Goal: Information Seeking & Learning: Learn about a topic

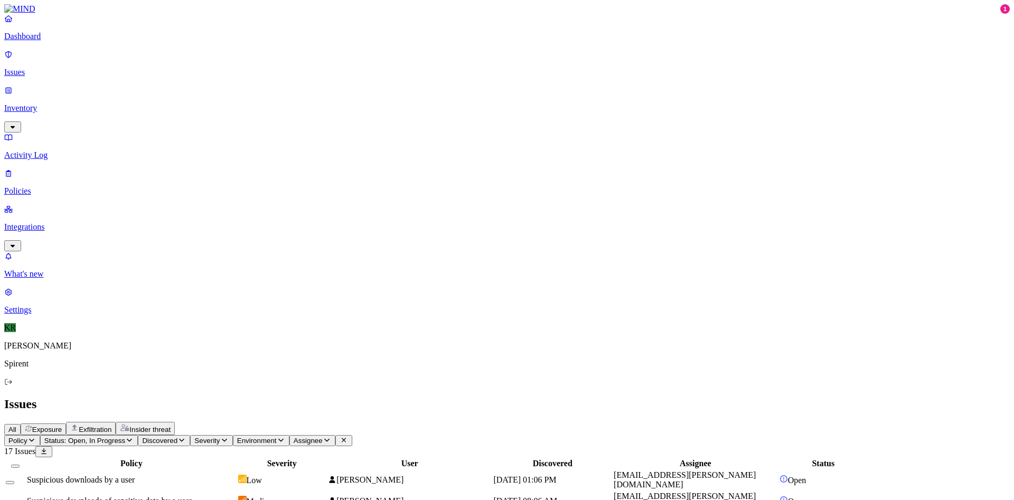
click at [232, 470] on td "Suspicious downloads by a user" at bounding box center [131, 480] width 210 height 20
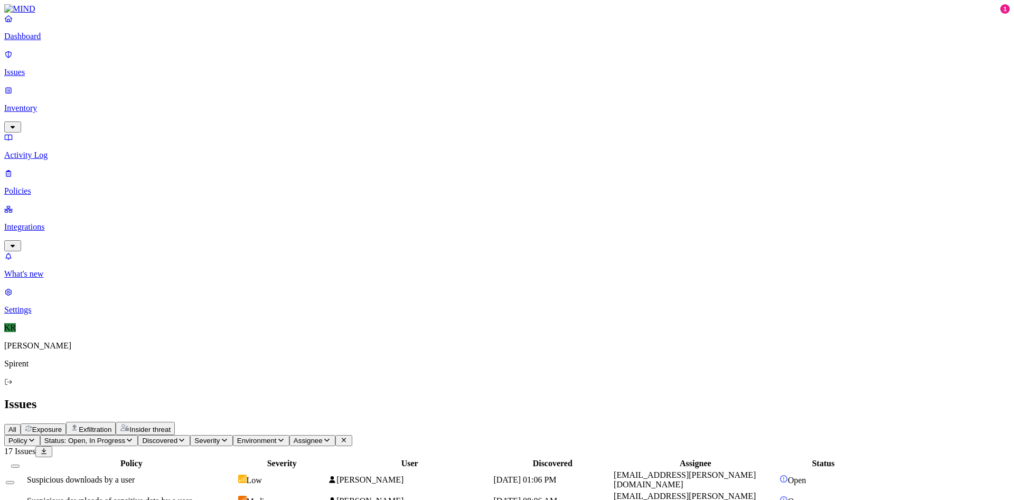
drag, startPoint x: 761, startPoint y: 10, endPoint x: 760, endPoint y: 21, distance: 11.7
click at [20, 465] on button "Select all" at bounding box center [15, 466] width 8 height 3
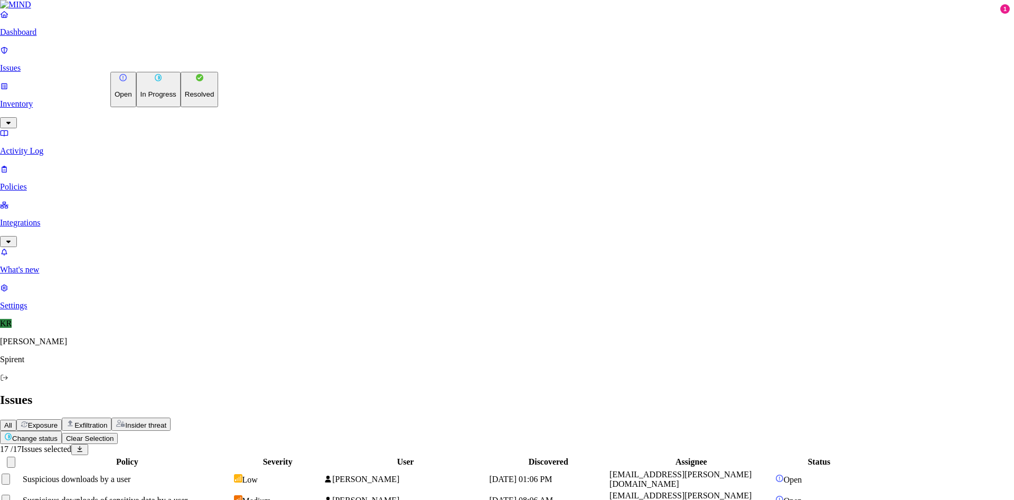
click at [153, 67] on html "Dashboard Issues Inventory Activity Log Policies Integrations What's new 1 Sett…" at bounding box center [507, 398] width 1014 height 797
click at [185, 98] on p "Resolved" at bounding box center [200, 94] width 30 height 8
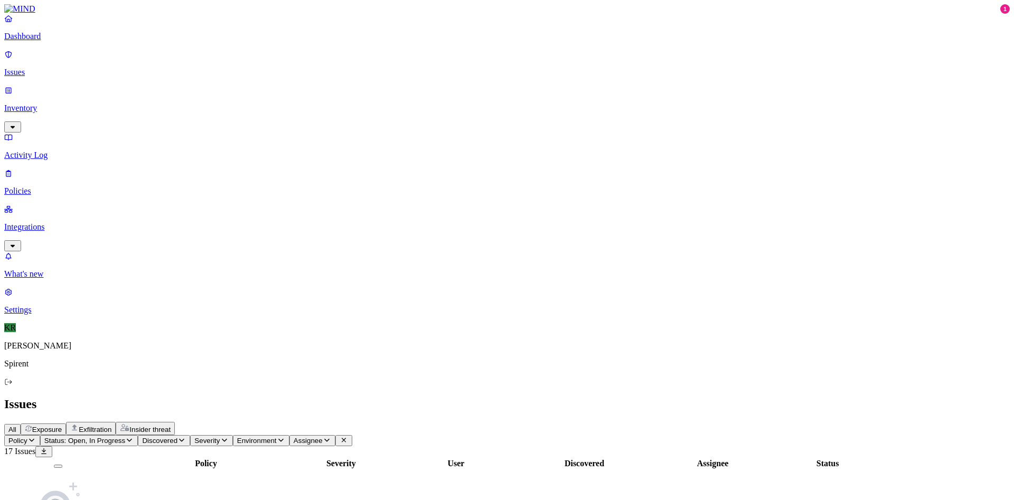
click at [62, 426] on span "Exposure" at bounding box center [47, 430] width 30 height 8
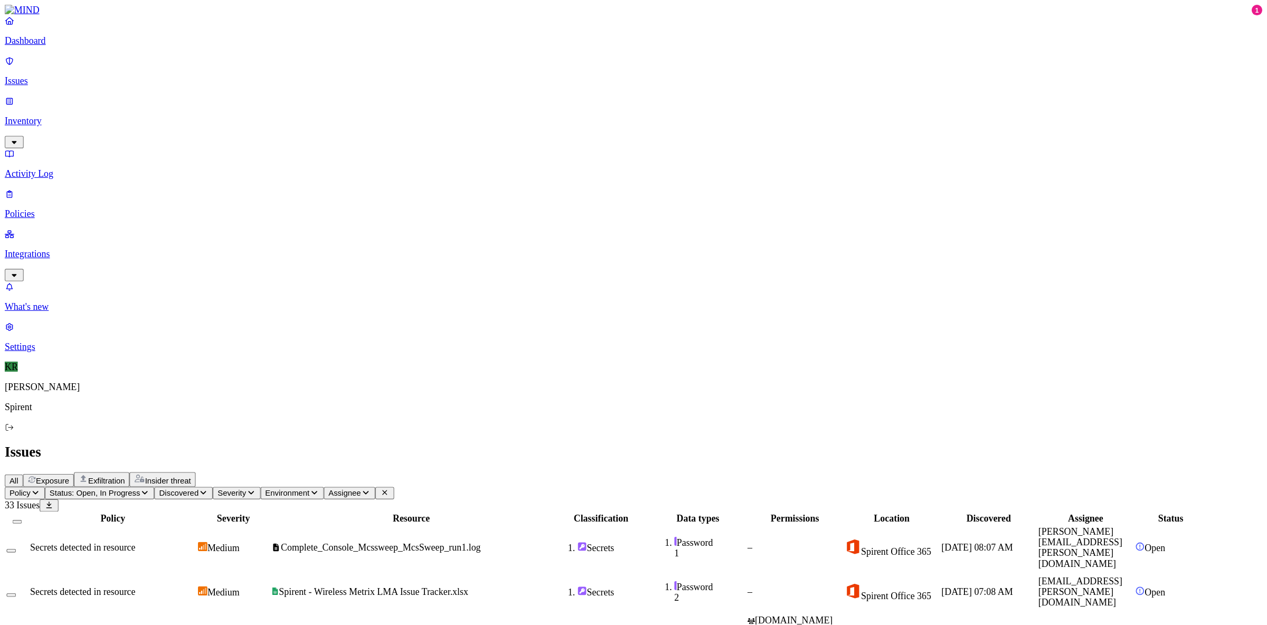
scroll to position [139, 0]
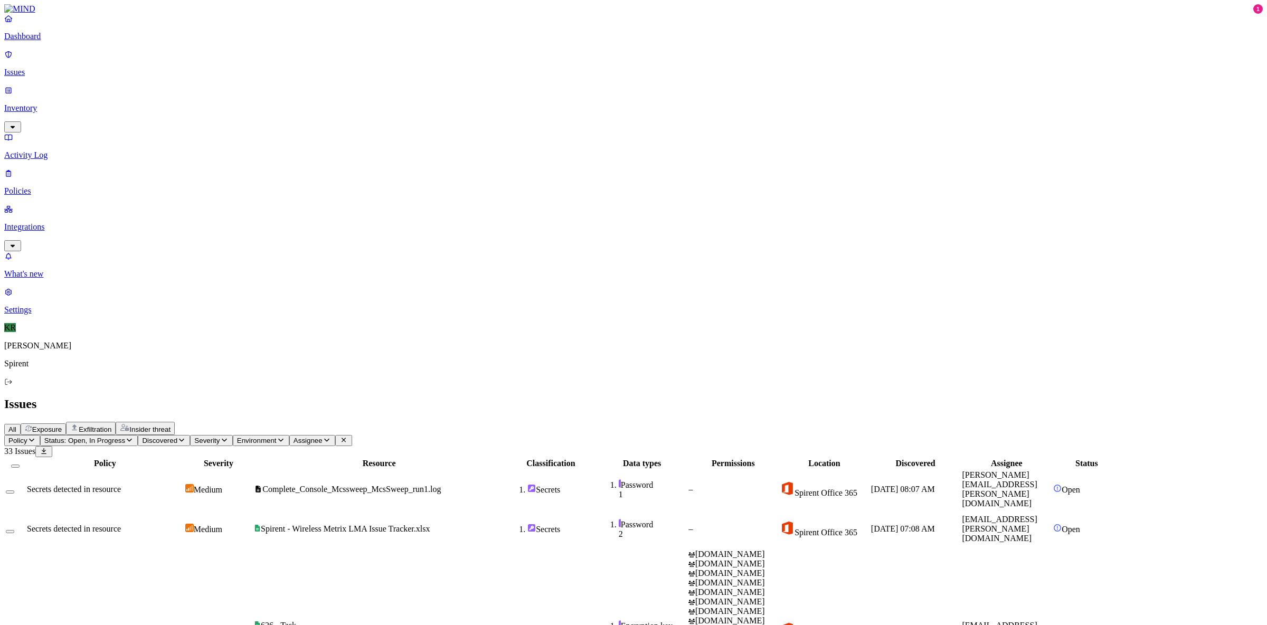
click at [993, 397] on header "Issues All Exposure Exfiltration Insider threat" at bounding box center [633, 416] width 1259 height 38
drag, startPoint x: 966, startPoint y: 12, endPoint x: 953, endPoint y: 28, distance: 20.0
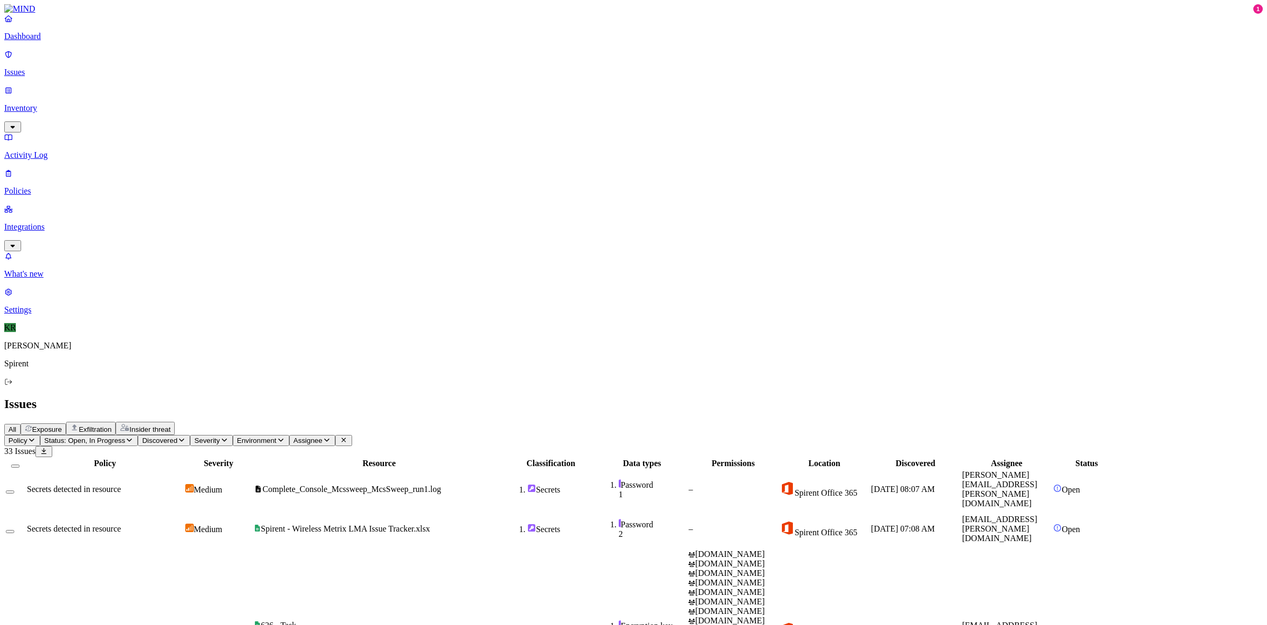
click at [20, 465] on button "Select all" at bounding box center [15, 466] width 8 height 3
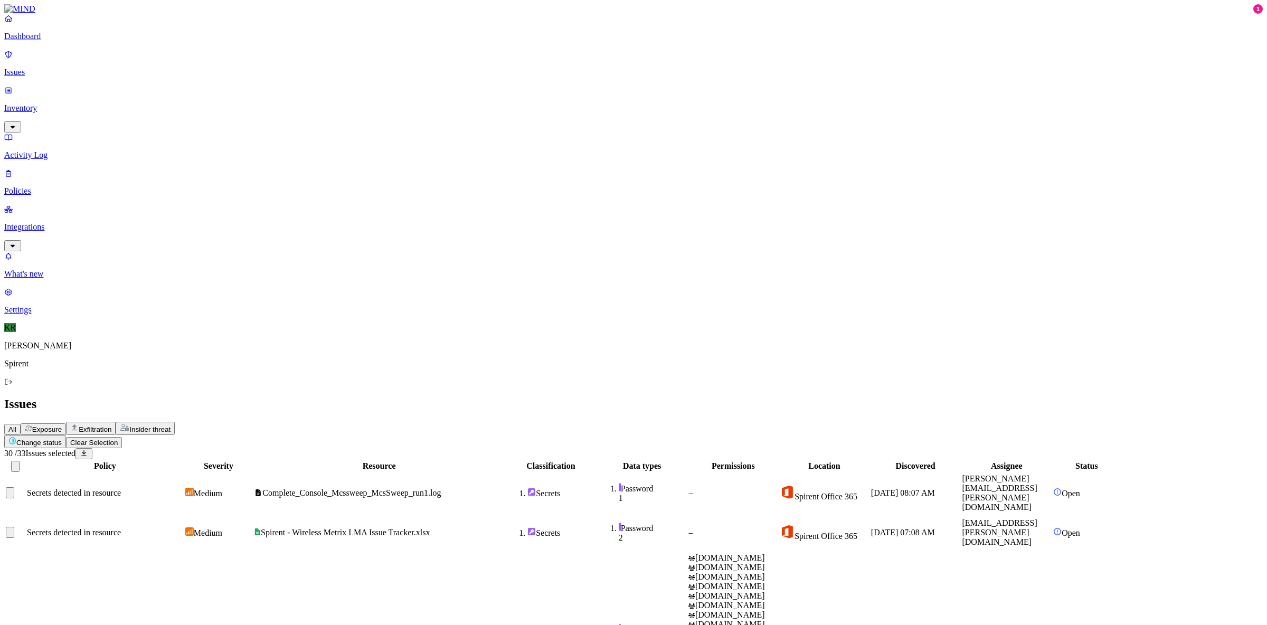
scroll to position [138, 0]
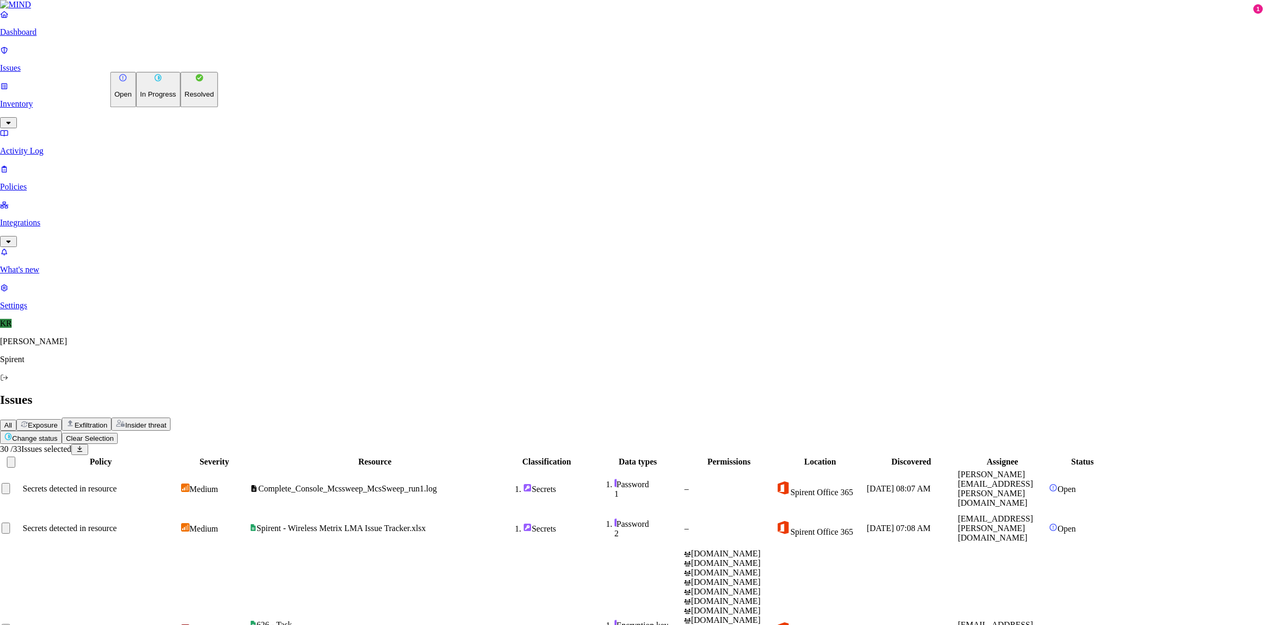
click at [185, 99] on p "Resolved" at bounding box center [200, 95] width 30 height 8
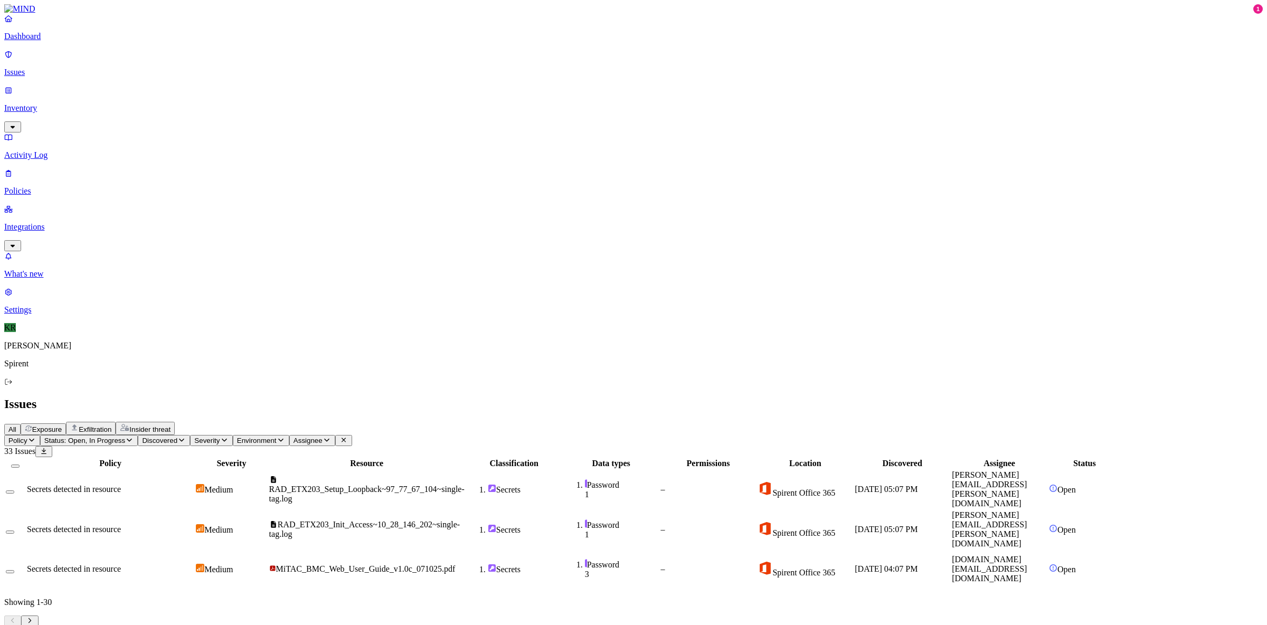
scroll to position [0, 0]
click at [25, 459] on div at bounding box center [15, 464] width 19 height 10
click at [20, 465] on button "Select all" at bounding box center [15, 466] width 8 height 3
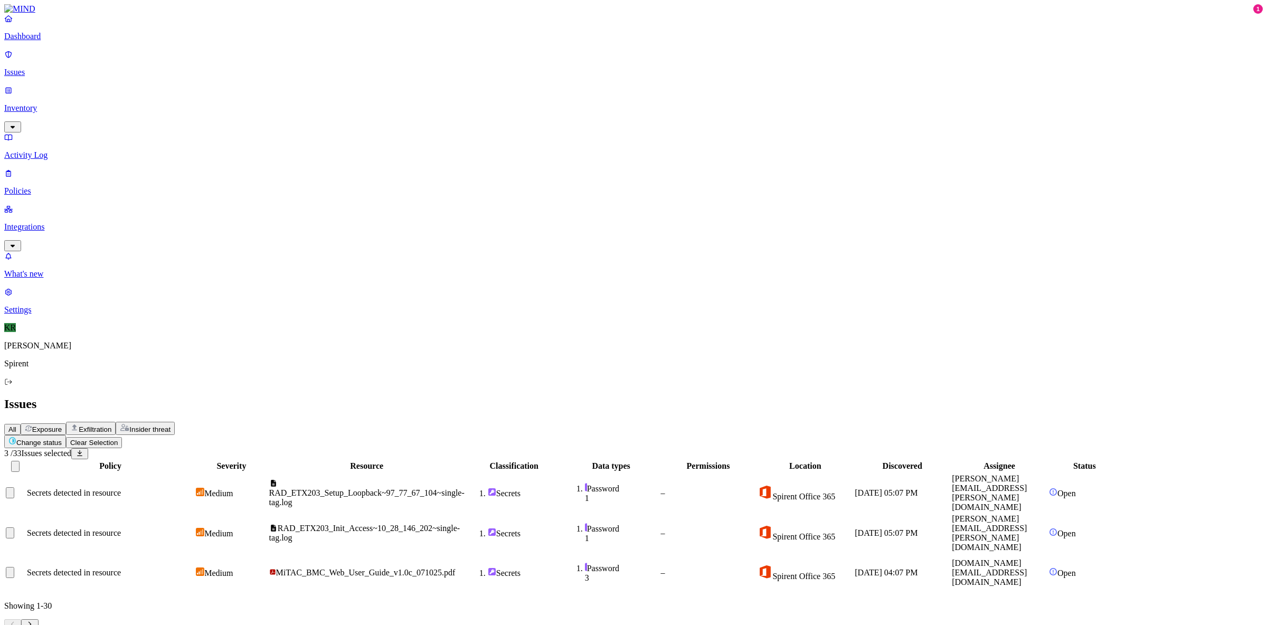
click at [154, 66] on html "Dashboard Issues Inventory Activity Log Policies Integrations What's new 1 Sett…" at bounding box center [633, 319] width 1267 height 639
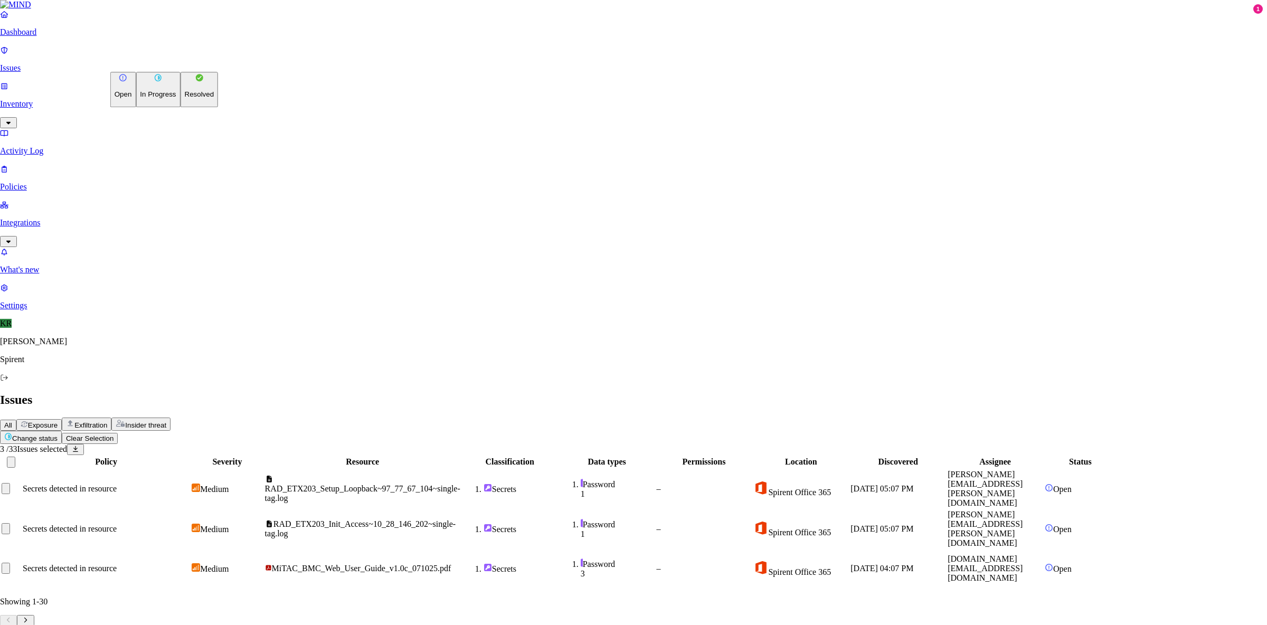
click at [185, 99] on p "Resolved" at bounding box center [200, 95] width 30 height 8
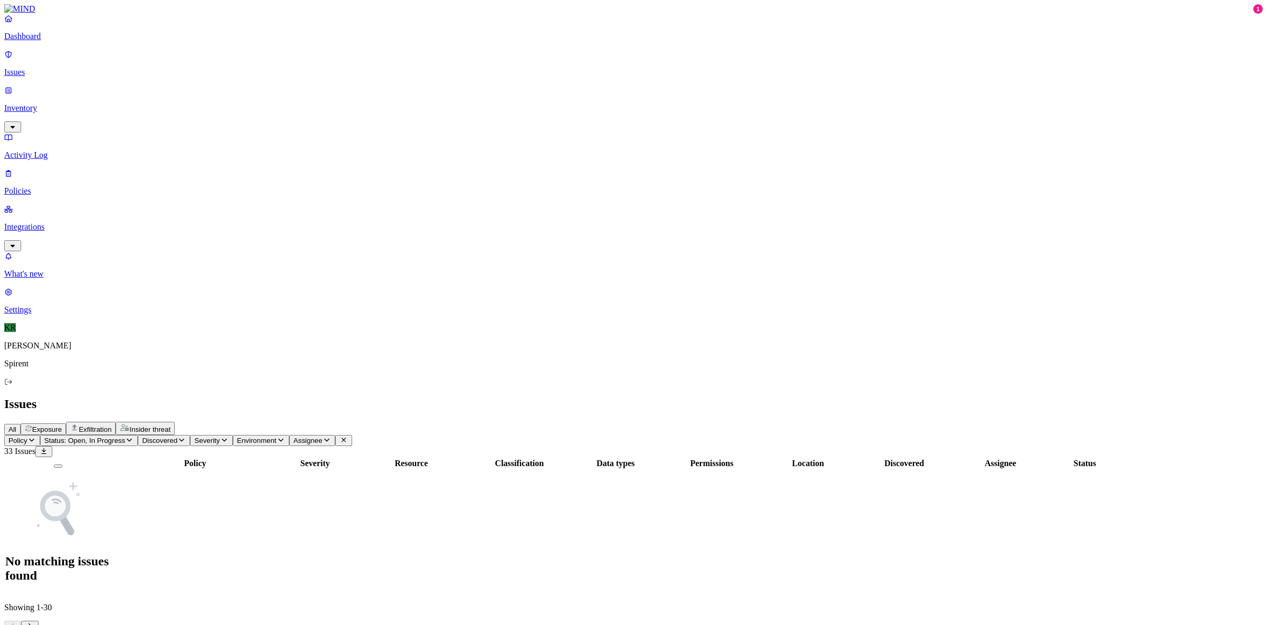
click at [111, 426] on span "Exfiltration" at bounding box center [95, 430] width 33 height 8
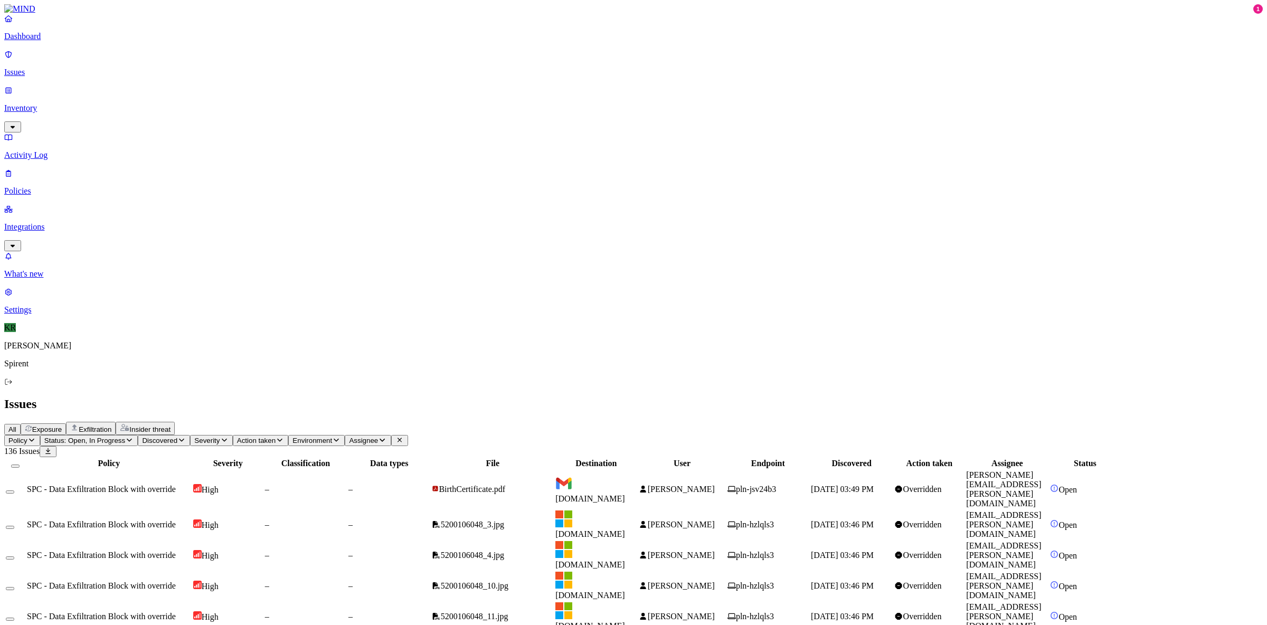
scroll to position [139, 0]
drag, startPoint x: 1143, startPoint y: 273, endPoint x: 1084, endPoint y: 275, distance: 58.1
copy span "[DOMAIN_NAME]"
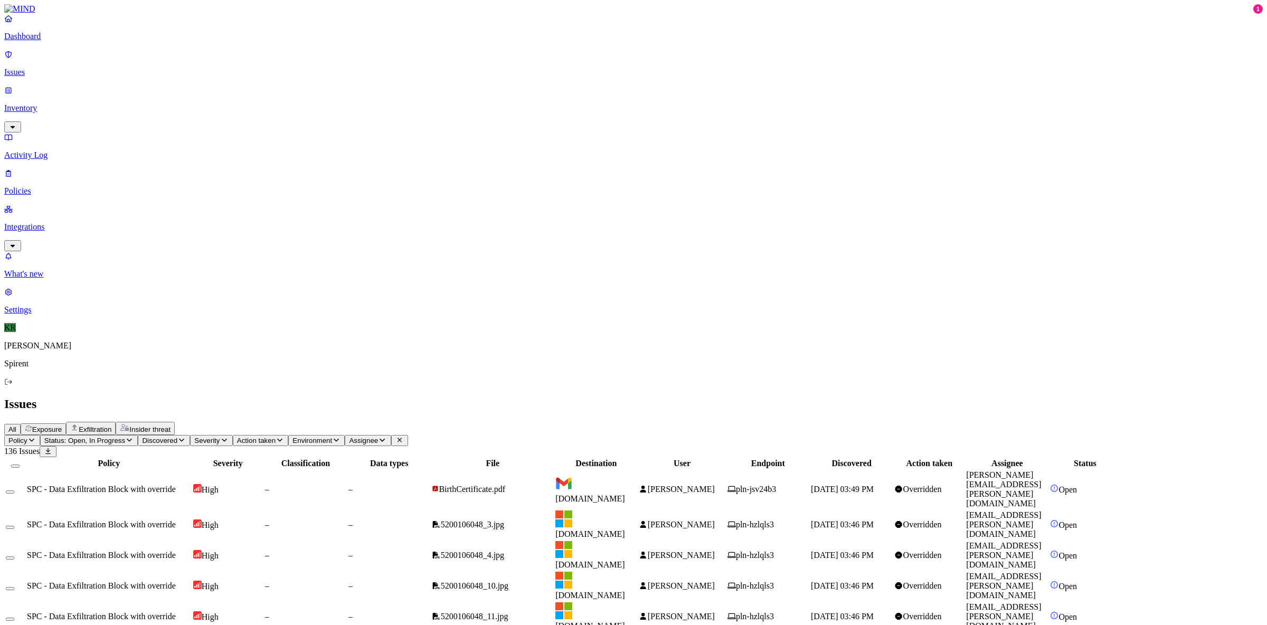
click at [51, 186] on p "Policies" at bounding box center [633, 191] width 1259 height 10
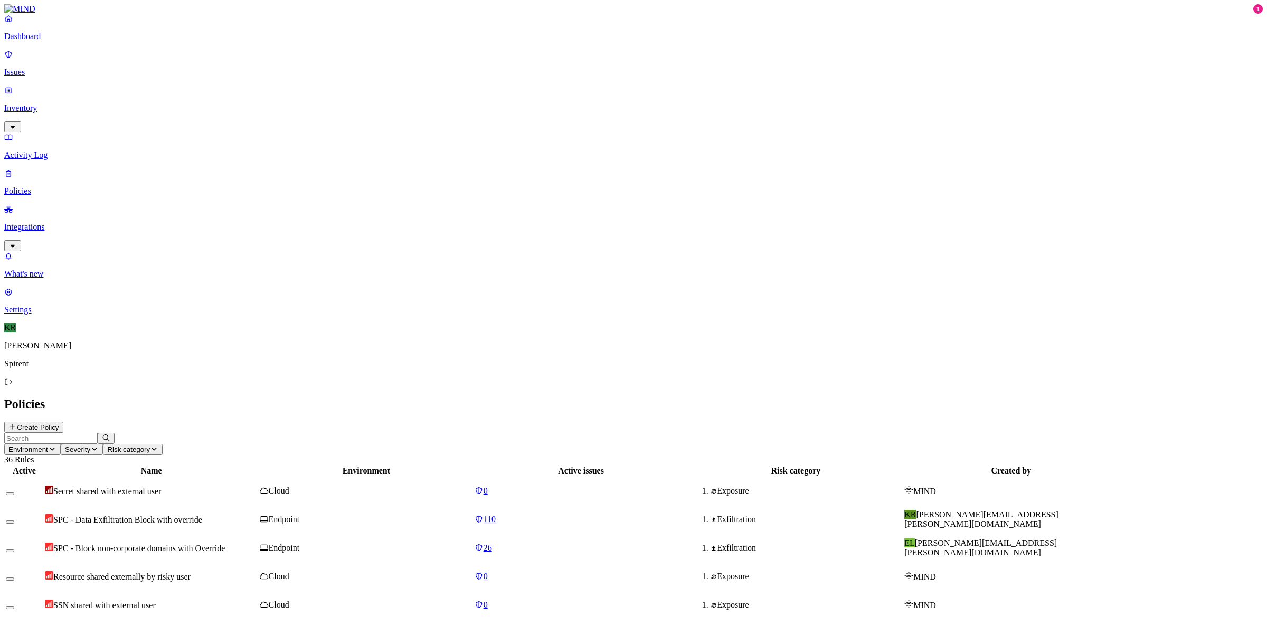
click at [225, 499] on span "SPC - Block non-corporate domains with Override" at bounding box center [139, 548] width 172 height 9
click at [258, 499] on td "SPC - Data Exfiltration Block with override" at bounding box center [151, 519] width 214 height 27
click at [37, 68] on p "Issues" at bounding box center [633, 73] width 1259 height 10
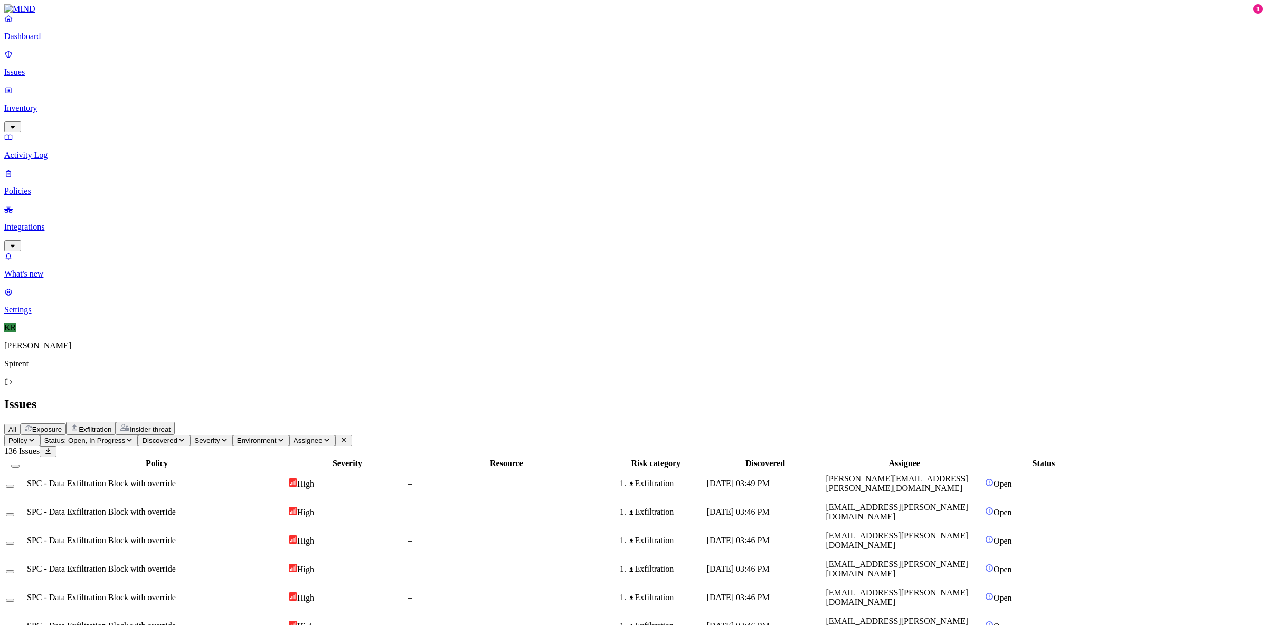
drag, startPoint x: 245, startPoint y: 35, endPoint x: 275, endPoint y: 44, distance: 31.4
click at [111, 426] on span "Exfiltration" at bounding box center [95, 430] width 33 height 8
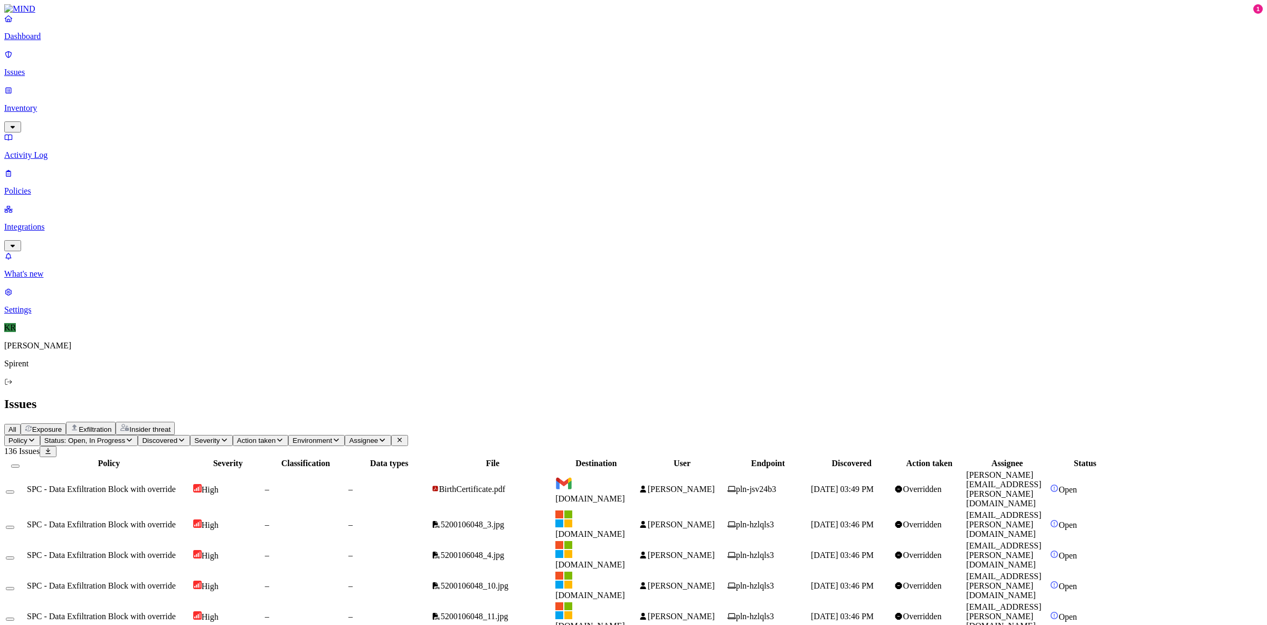
click at [715, 485] on span "[PERSON_NAME]" at bounding box center [681, 489] width 67 height 9
click at [20, 465] on button "Select all" at bounding box center [15, 466] width 8 height 3
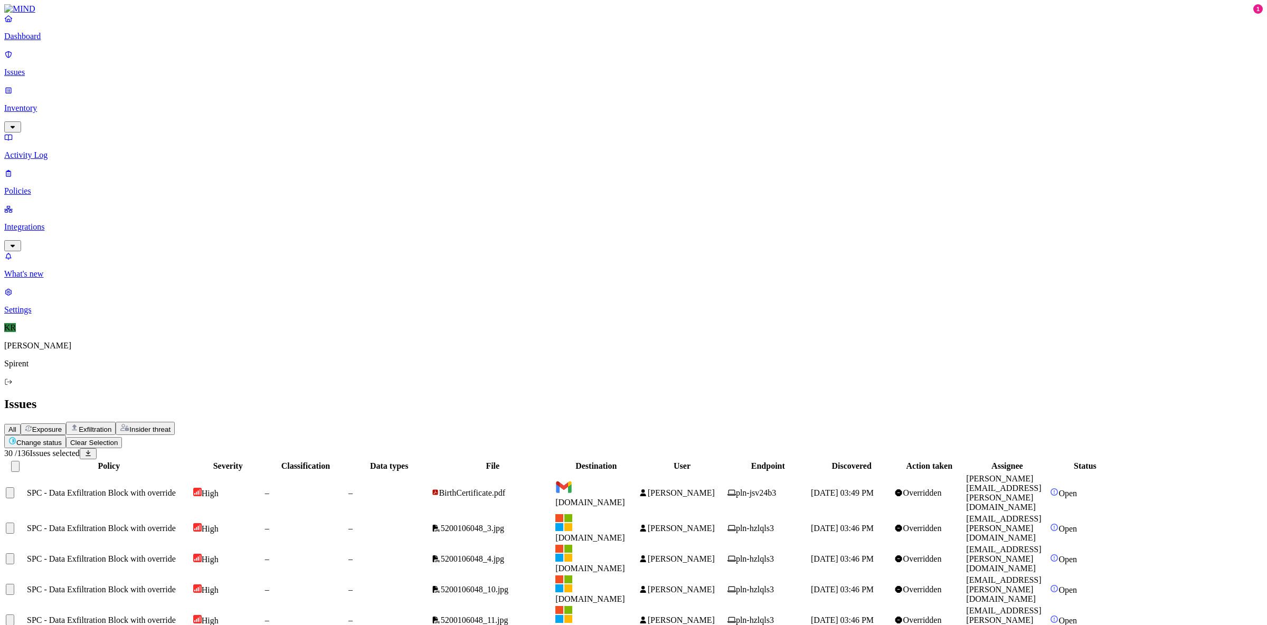
scroll to position [138, 0]
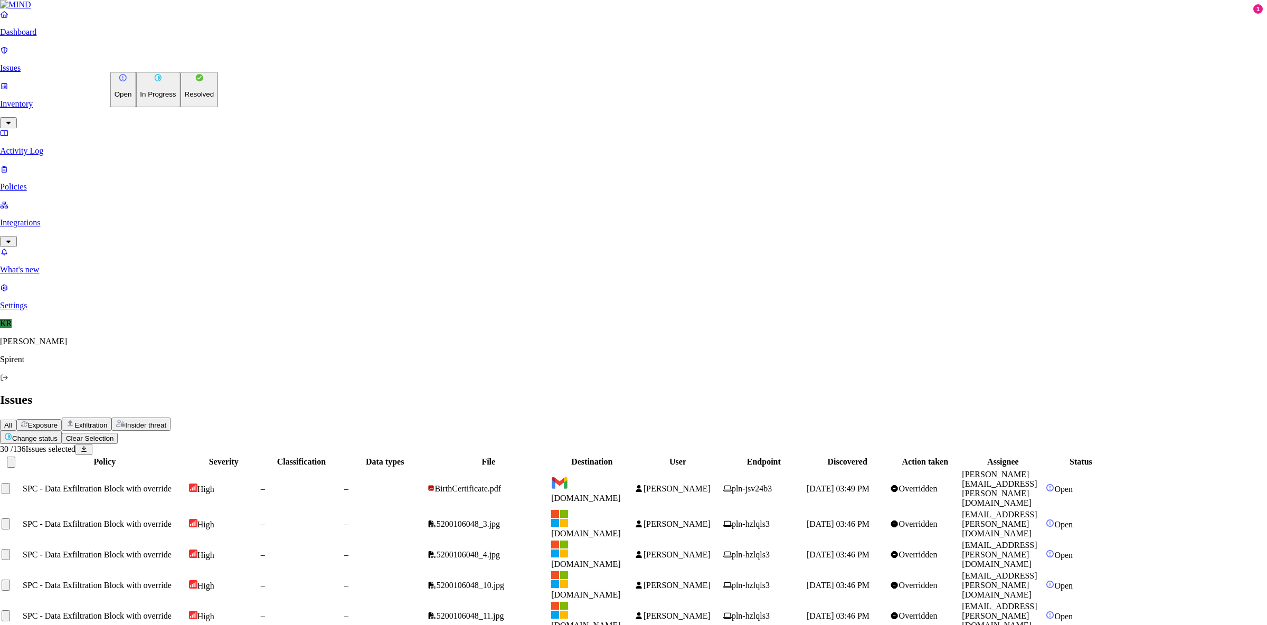
click at [185, 99] on p "Resolved" at bounding box center [200, 95] width 30 height 8
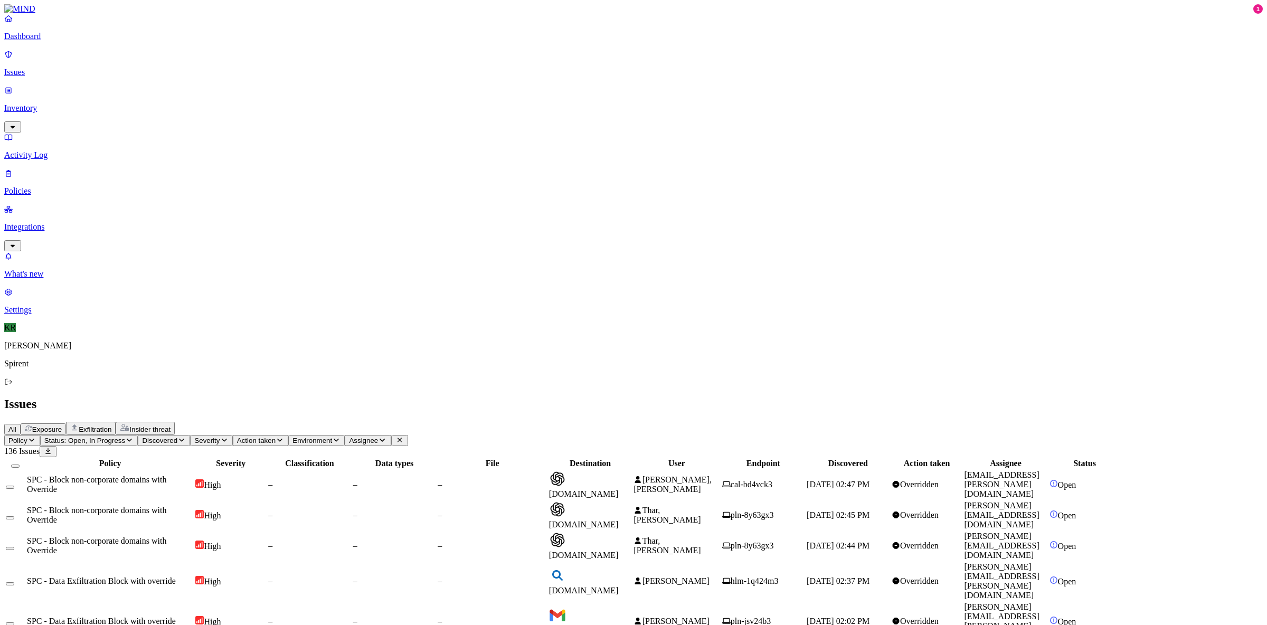
scroll to position [0, 0]
click at [711, 475] on span "[PERSON_NAME], [PERSON_NAME]" at bounding box center [673, 484] width 78 height 18
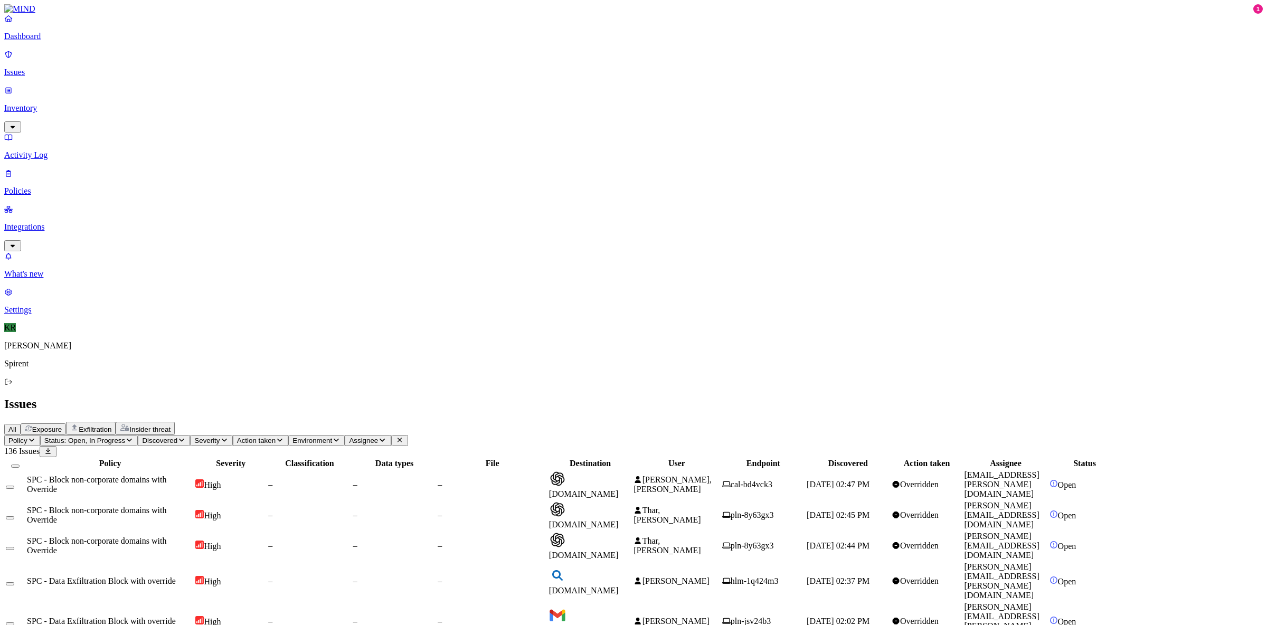
click at [20, 465] on button "Select all" at bounding box center [15, 466] width 8 height 3
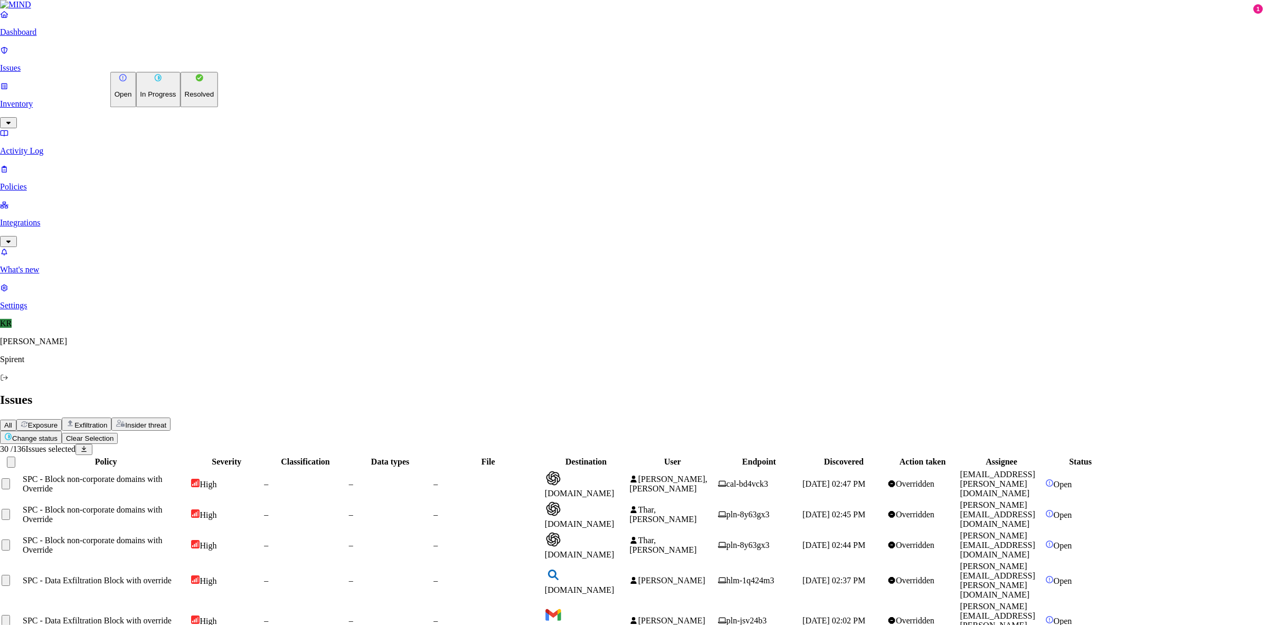
click at [181, 107] on button "Resolved" at bounding box center [200, 89] width 38 height 35
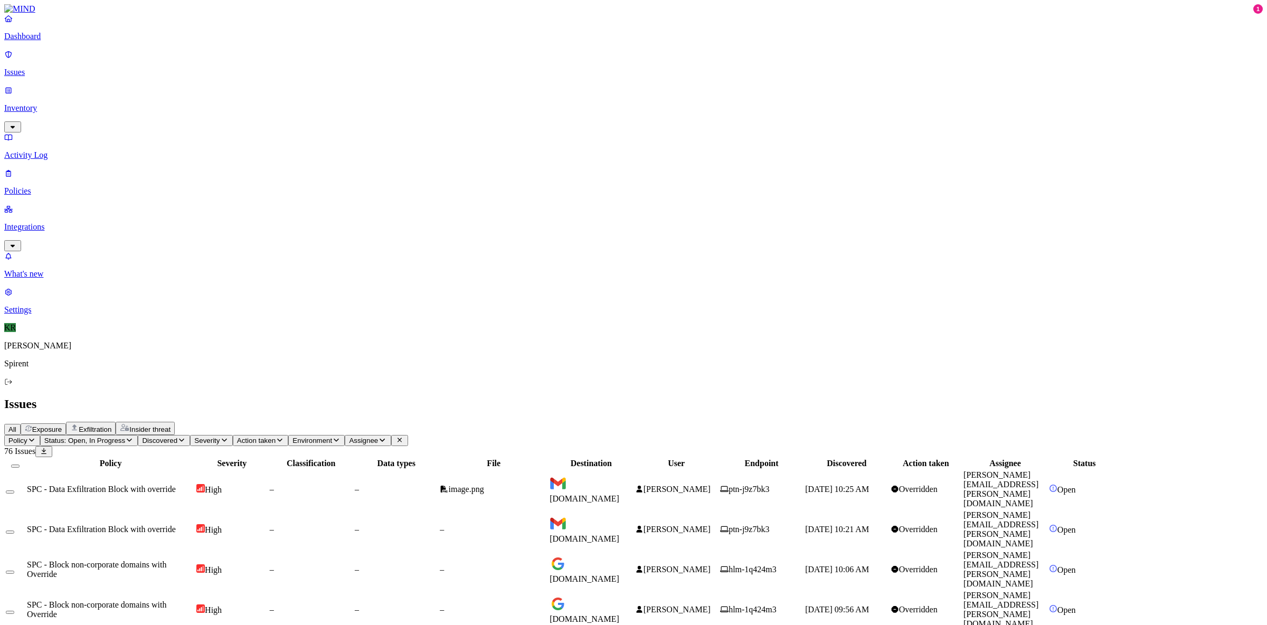
scroll to position [139, 0]
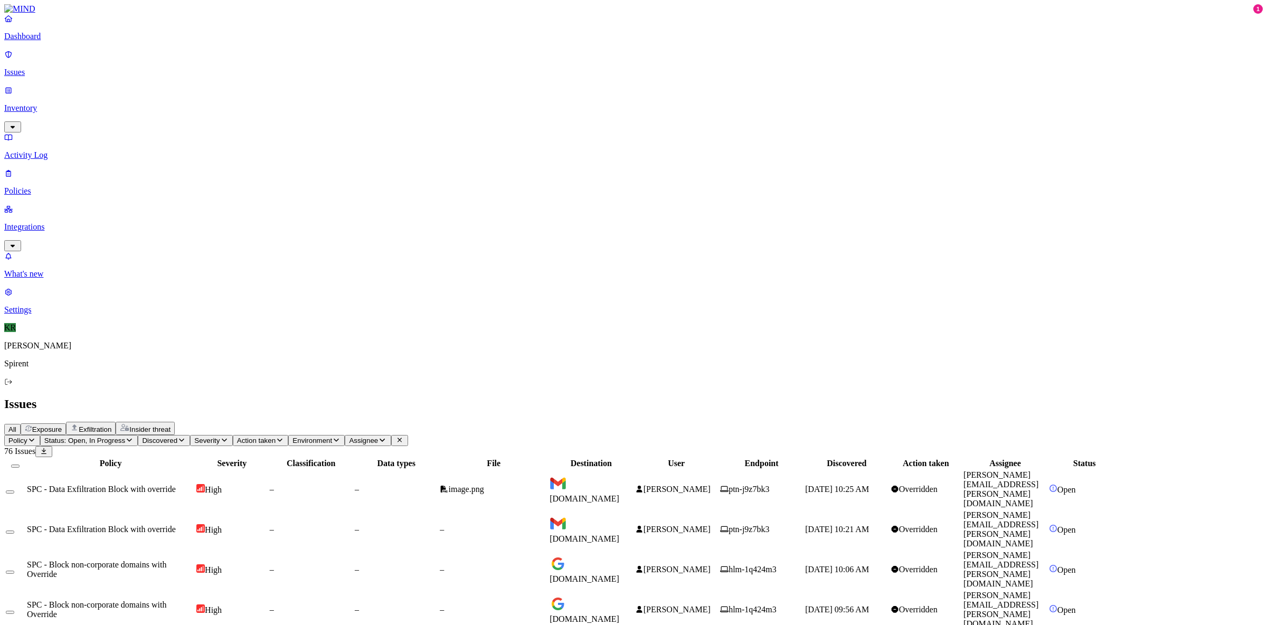
scroll to position [72, 0]
drag, startPoint x: 1160, startPoint y: 39, endPoint x: 995, endPoint y: 44, distance: 165.3
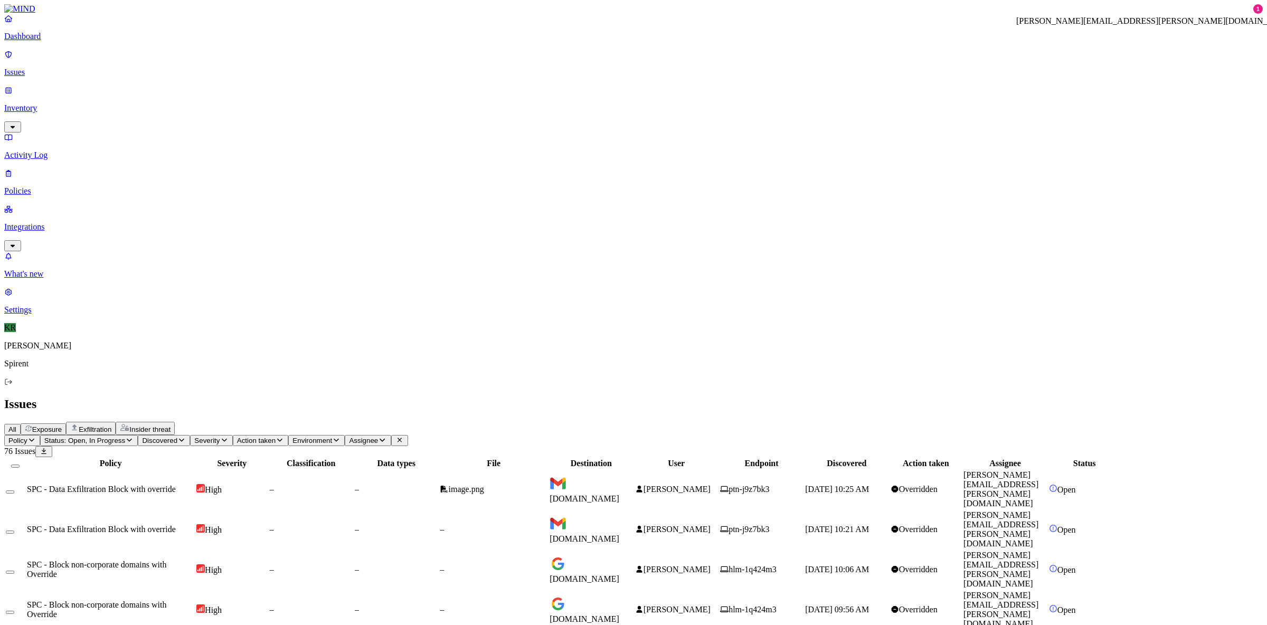
copy h3 "[PERSON_NAME][EMAIL_ADDRESS][PERSON_NAME][DOMAIN_NAME]"
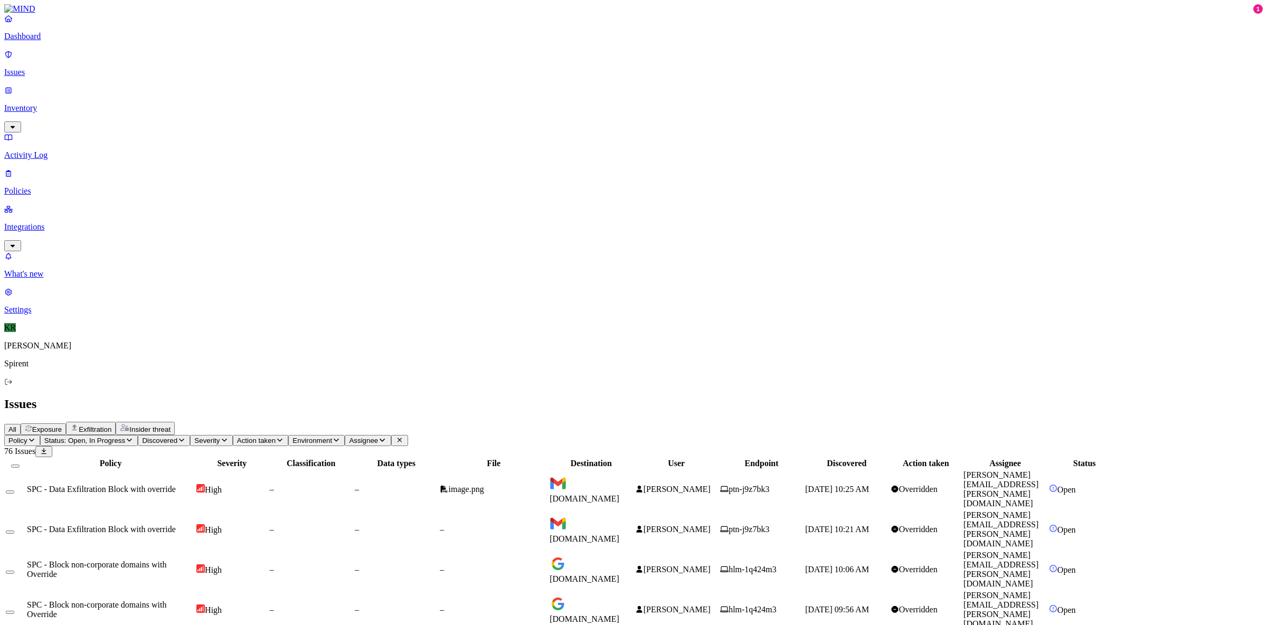
scroll to position [72, 0]
click at [619, 494] on span "[DOMAIN_NAME]" at bounding box center [585, 498] width 70 height 9
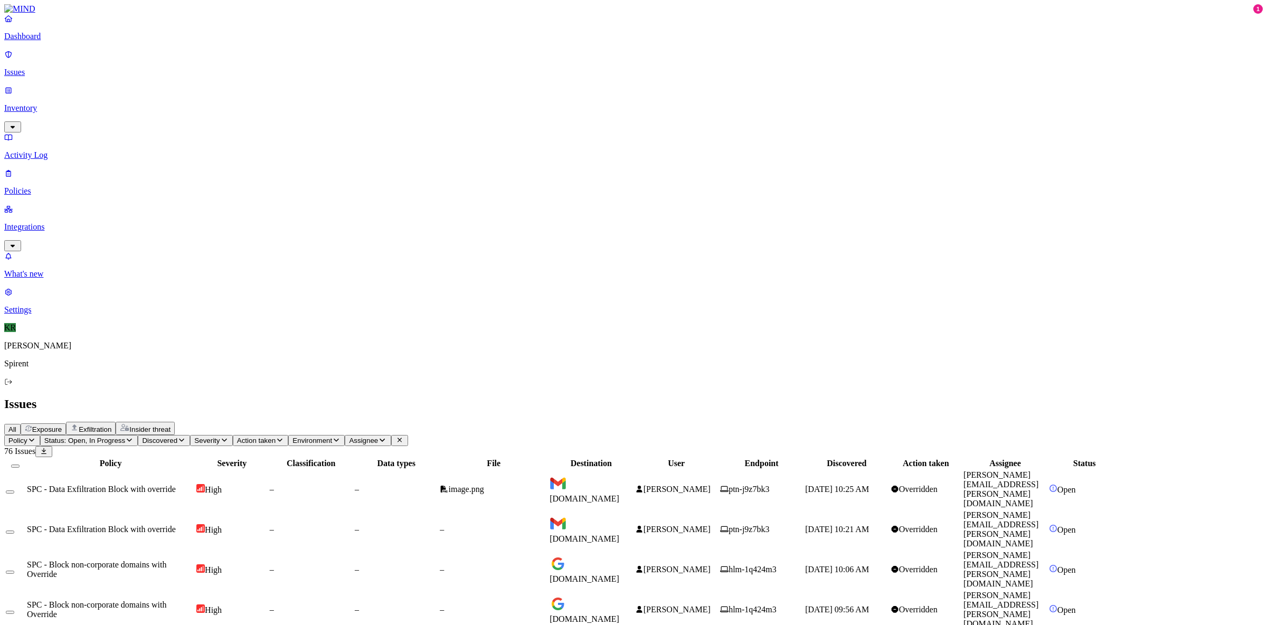
click at [20, 465] on button "Select all" at bounding box center [15, 466] width 8 height 3
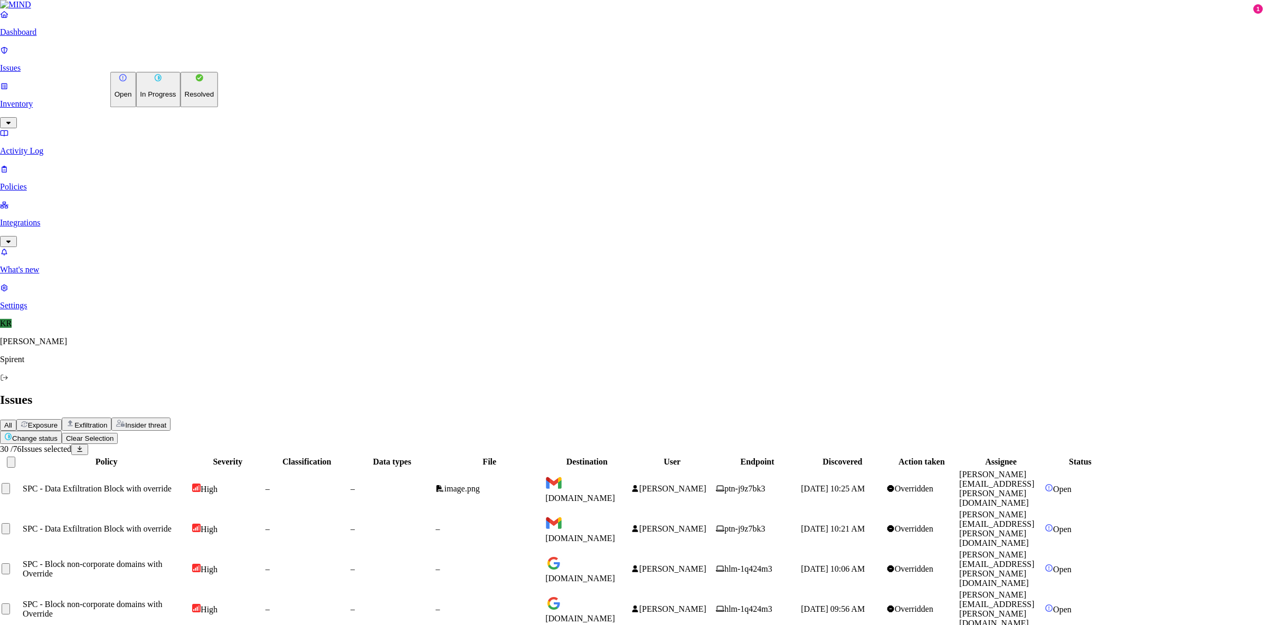
click at [185, 99] on p "Resolved" at bounding box center [200, 95] width 30 height 8
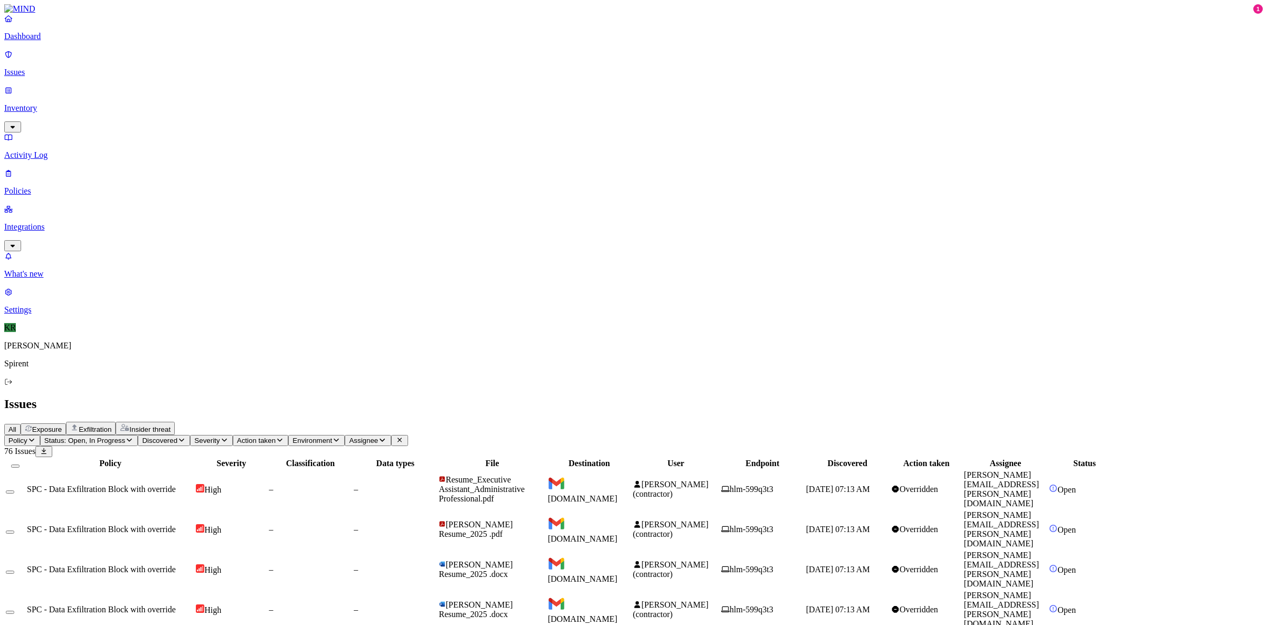
scroll to position [139, 0]
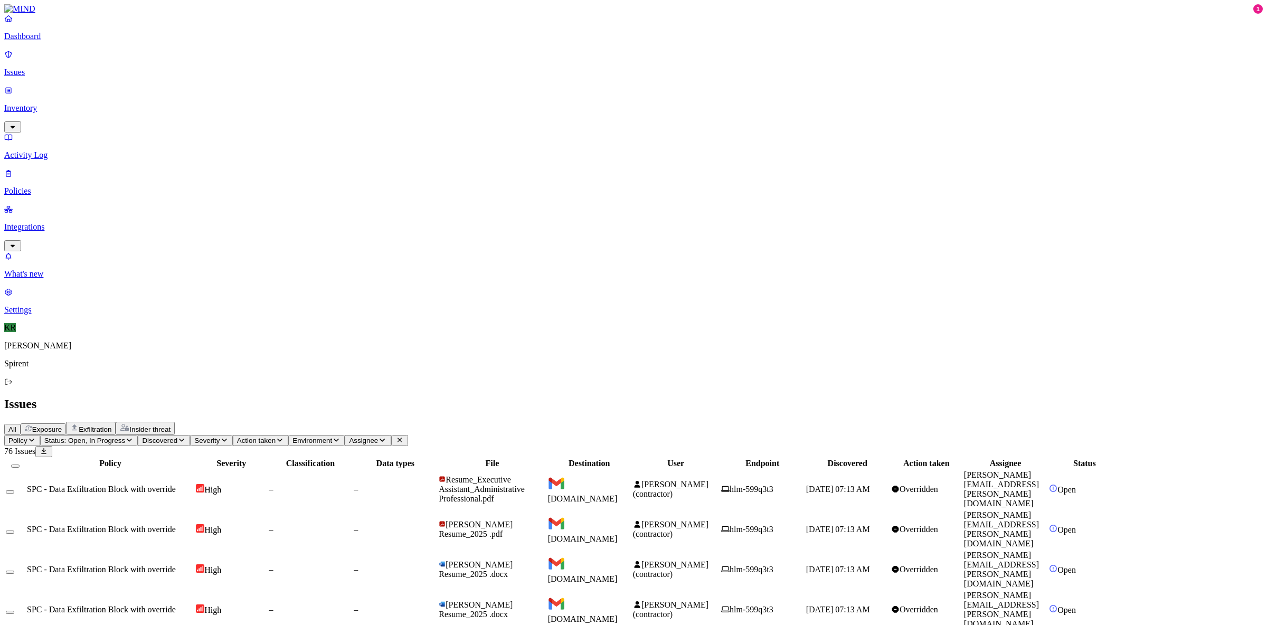
click at [20, 465] on button "Select all" at bounding box center [15, 466] width 8 height 3
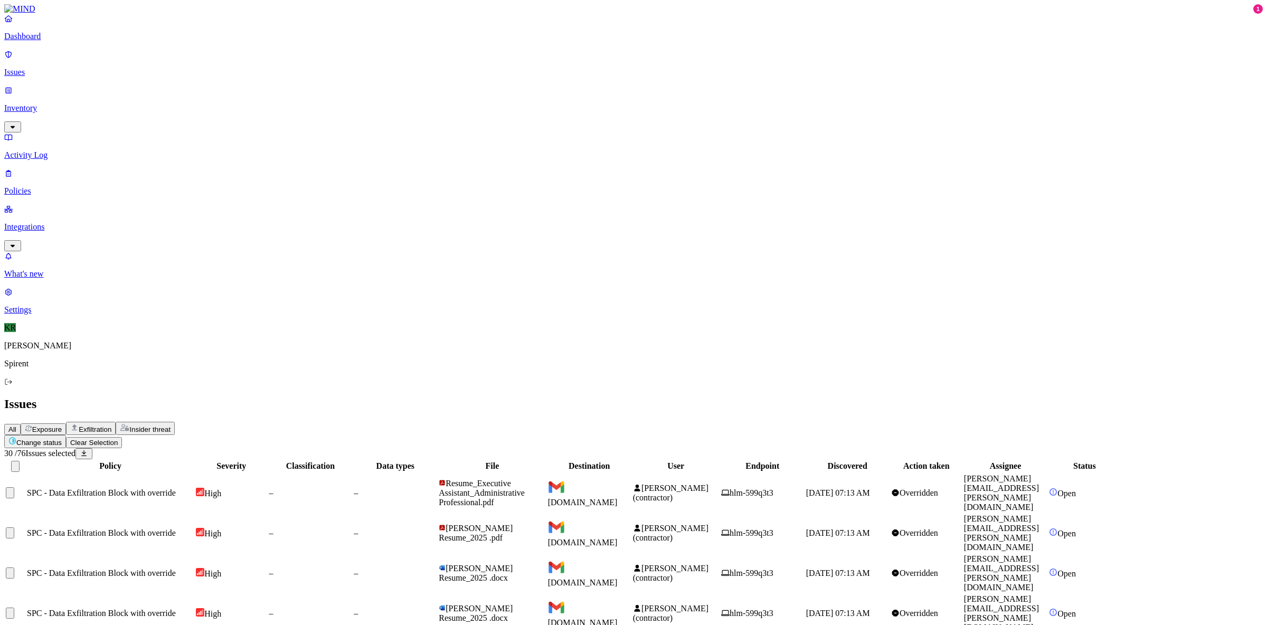
scroll to position [138, 0]
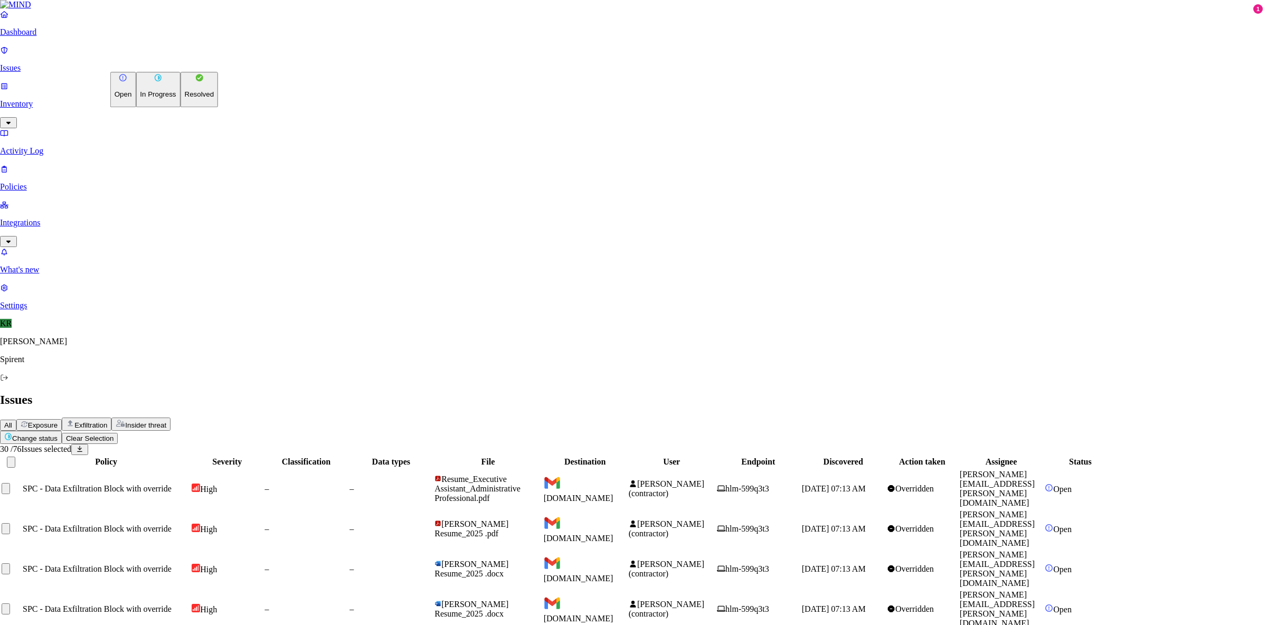
click at [185, 99] on p "Resolved" at bounding box center [200, 95] width 30 height 8
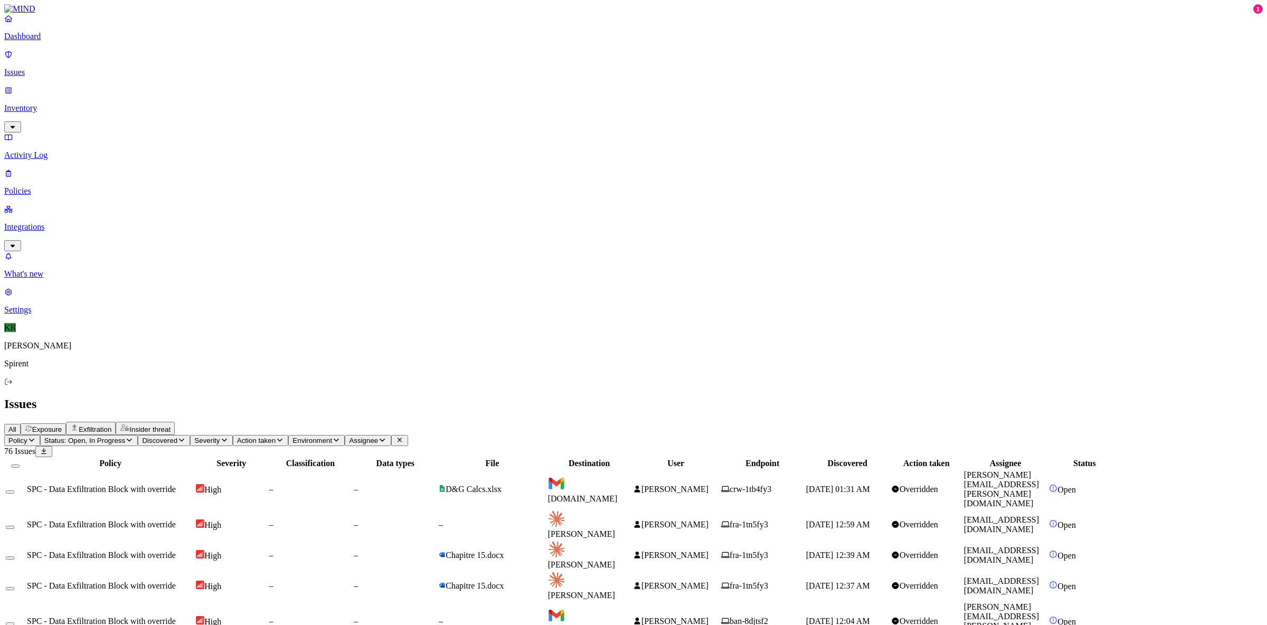
scroll to position [0, 0]
click at [618, 494] on span "[DOMAIN_NAME]" at bounding box center [583, 498] width 70 height 9
click at [709, 617] on span "Deshpande, Vijayendra" at bounding box center [674, 621] width 67 height 9
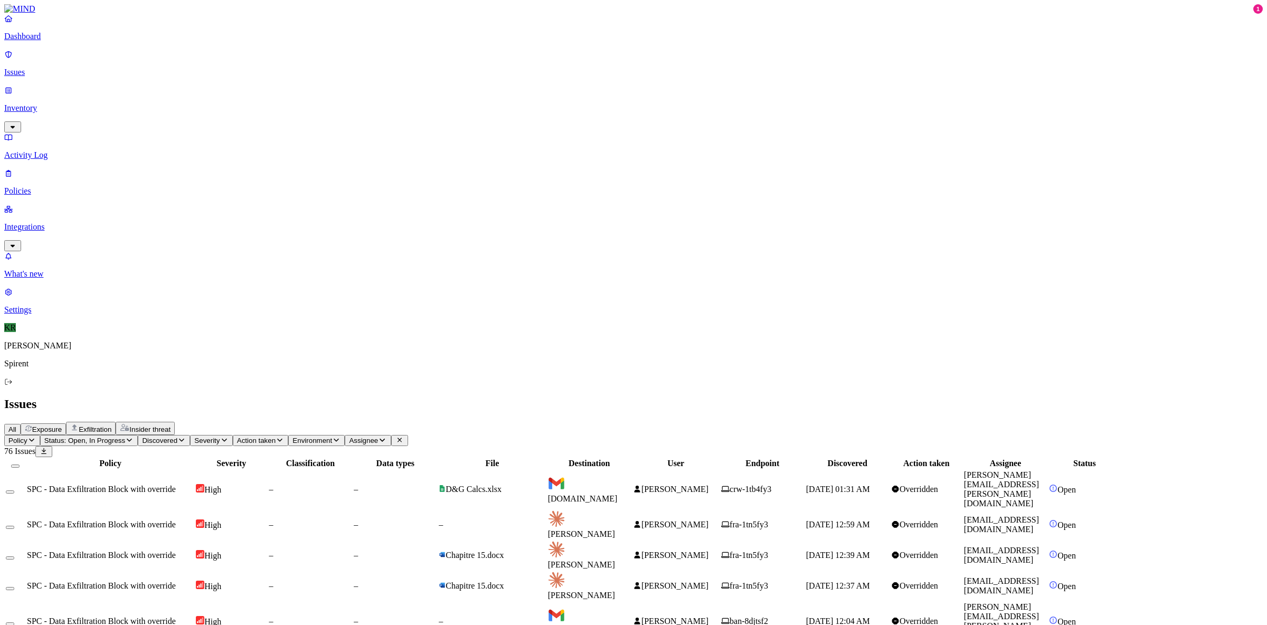
drag, startPoint x: 788, startPoint y: 299, endPoint x: 799, endPoint y: 304, distance: 12.3
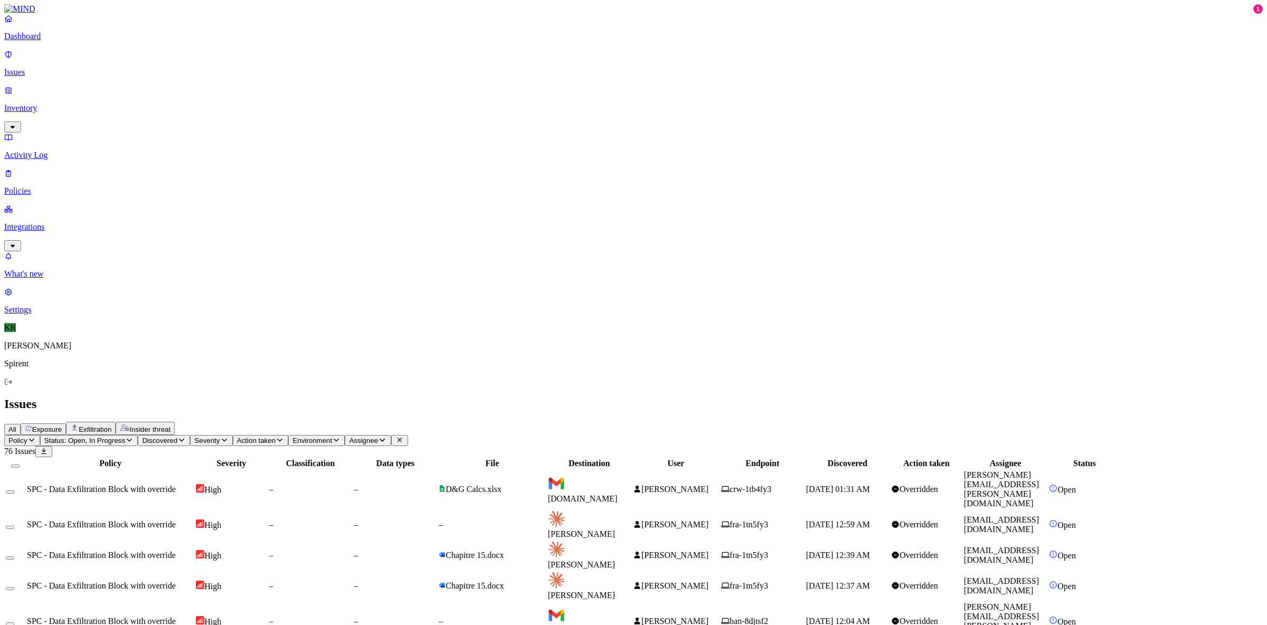
click at [20, 465] on button "Select all" at bounding box center [15, 466] width 8 height 3
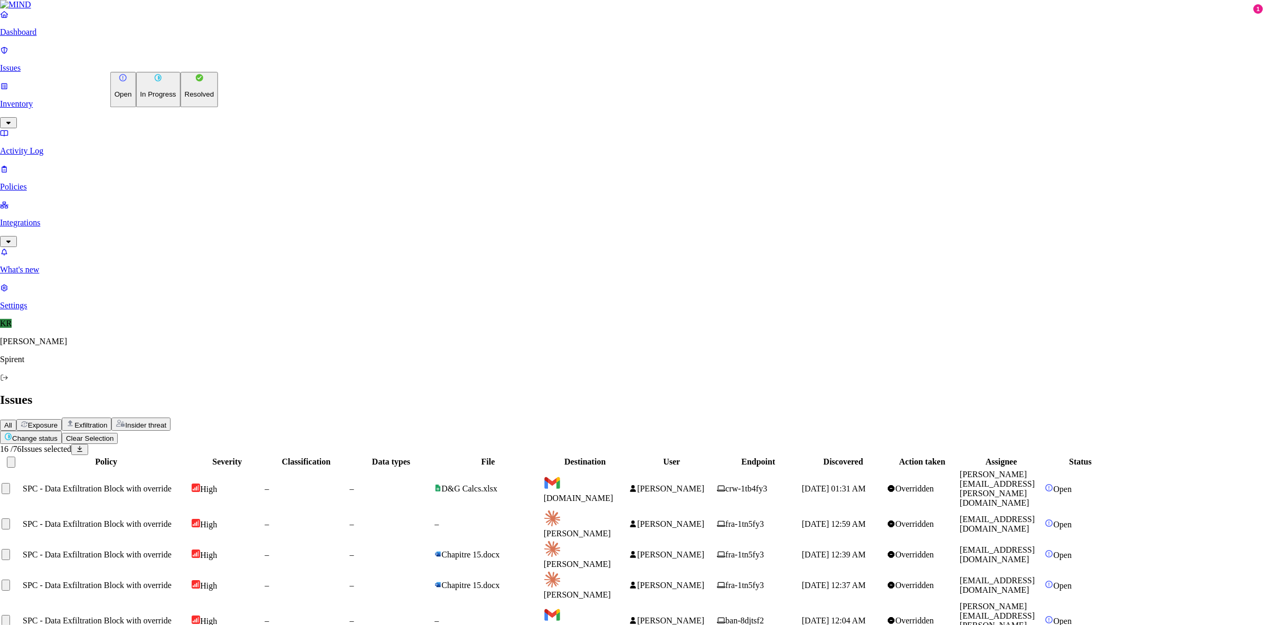
click at [148, 61] on html "Dashboard Issues Inventory Activity Log Policies Integrations What's new 1 Sett…" at bounding box center [633, 555] width 1267 height 1110
click at [185, 99] on p "Resolved" at bounding box center [200, 95] width 30 height 8
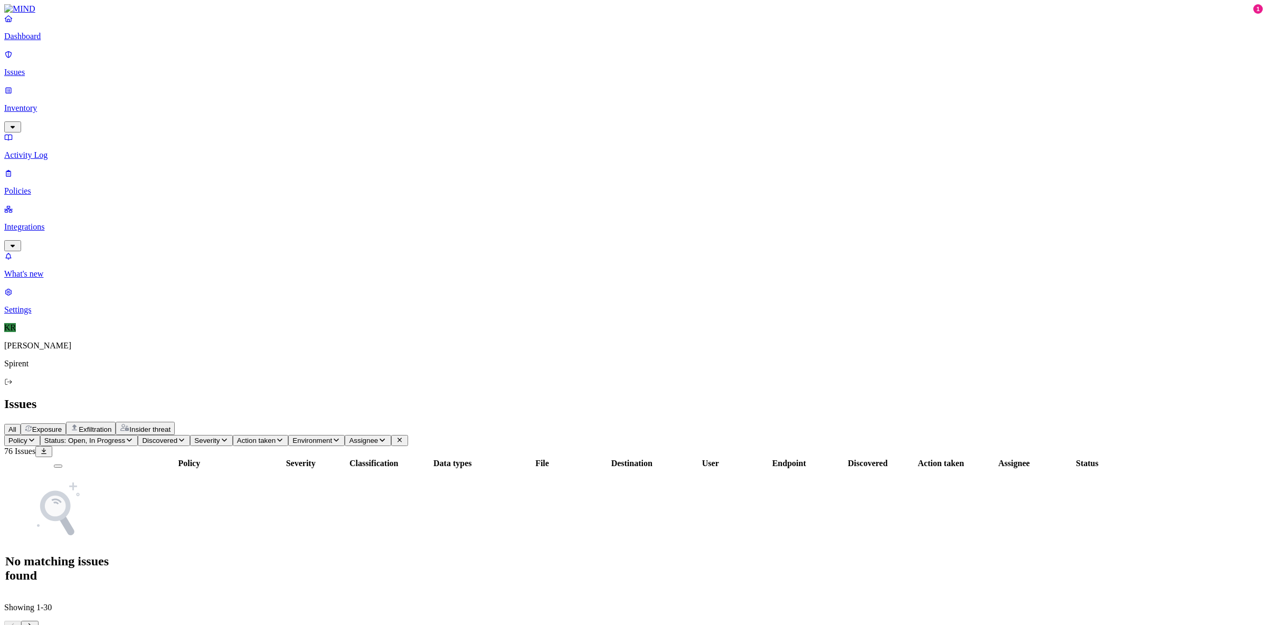
click at [21, 424] on button "All" at bounding box center [12, 429] width 16 height 11
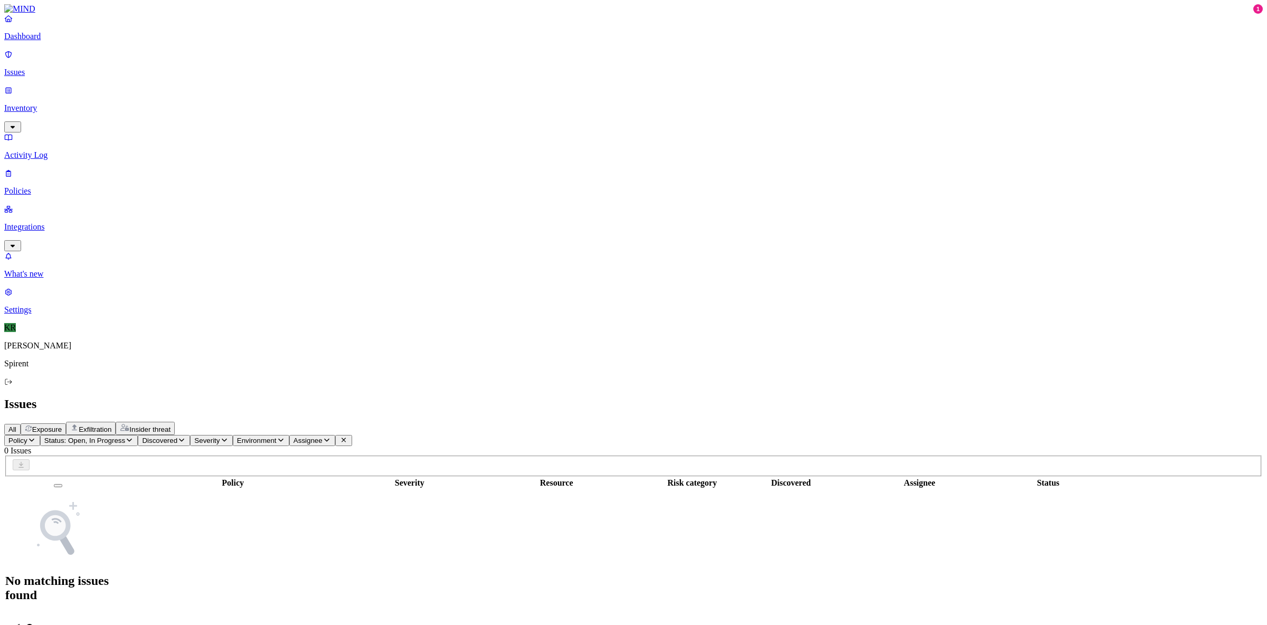
click at [58, 41] on link "Dashboard" at bounding box center [633, 27] width 1259 height 27
